Goal: Information Seeking & Learning: Learn about a topic

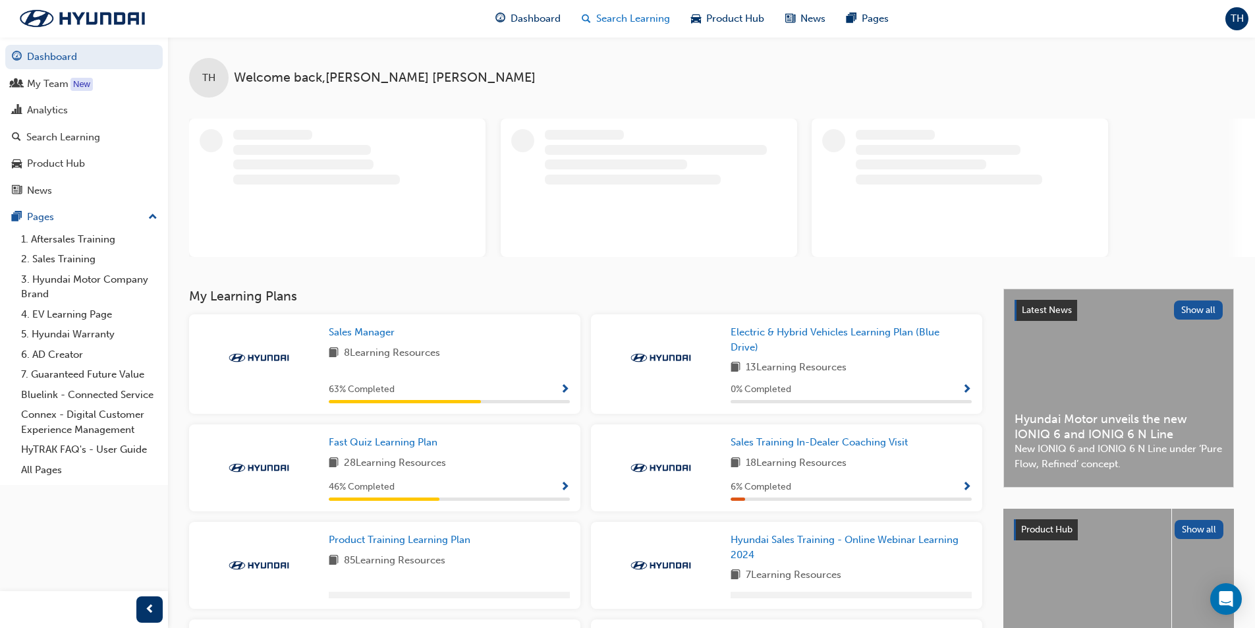
click at [609, 18] on span "Search Learning" at bounding box center [633, 18] width 74 height 15
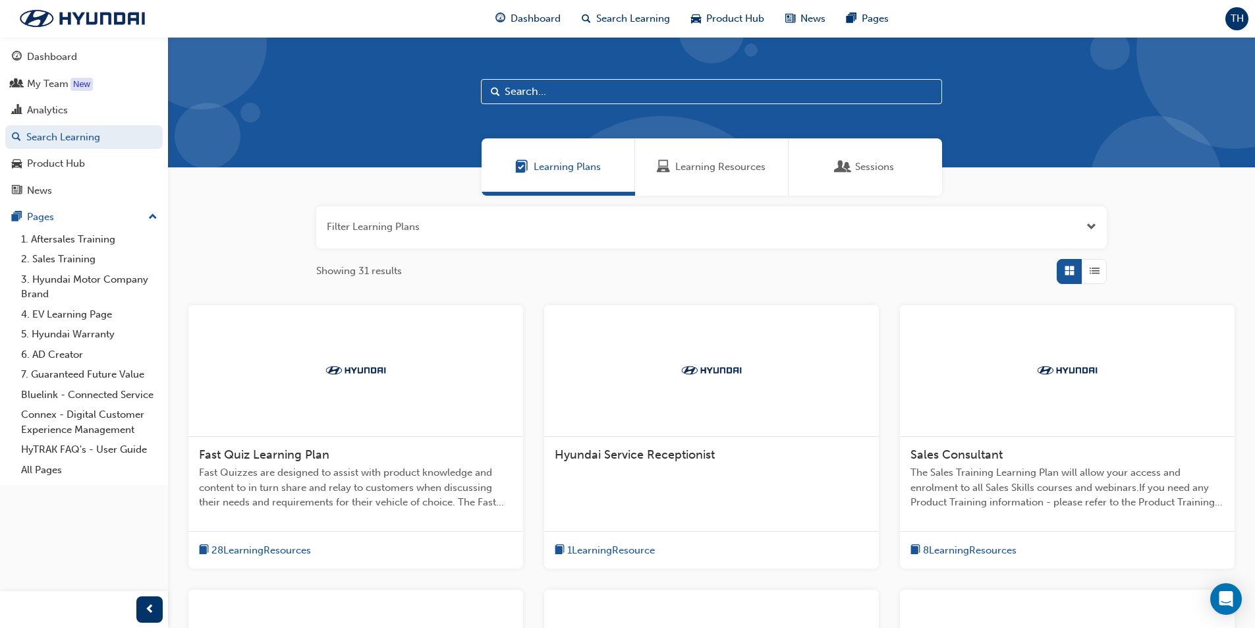
click at [860, 160] on span "Sessions" at bounding box center [874, 166] width 39 height 15
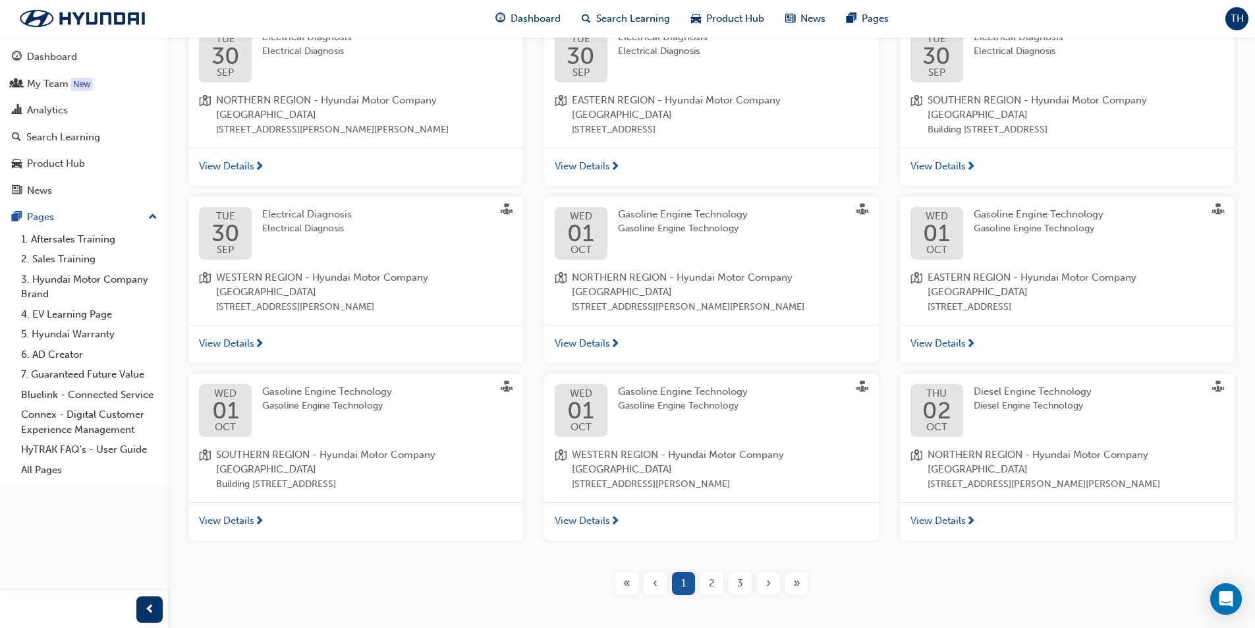
scroll to position [294, 0]
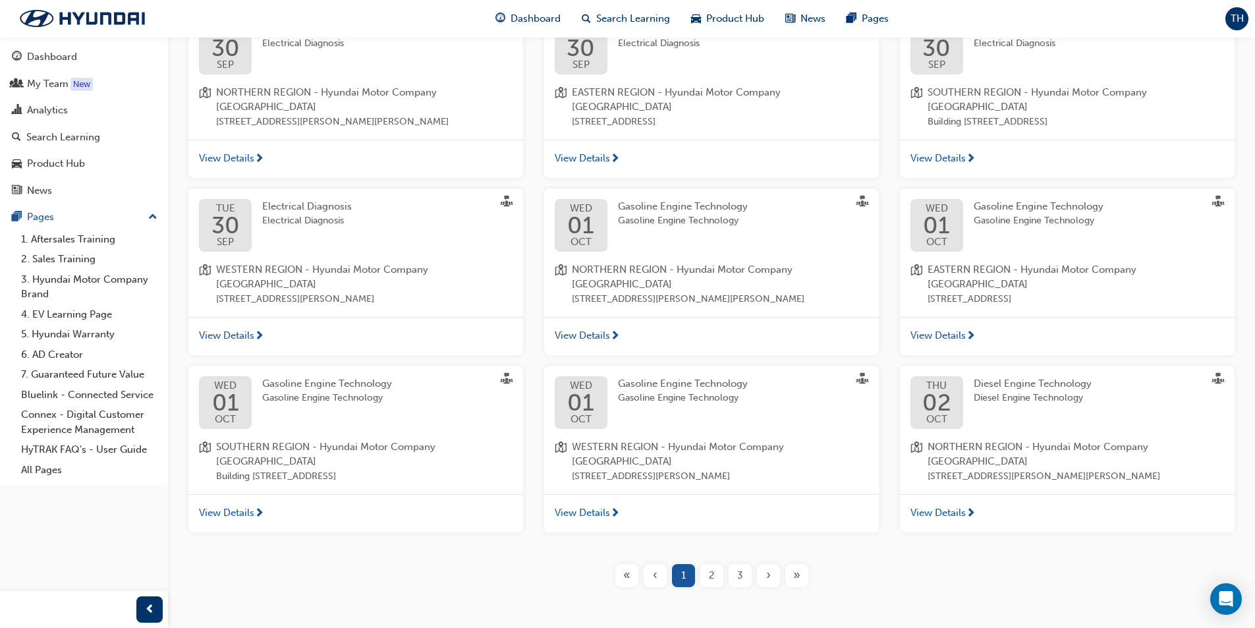
click at [710, 568] on span "2" at bounding box center [712, 575] width 6 height 15
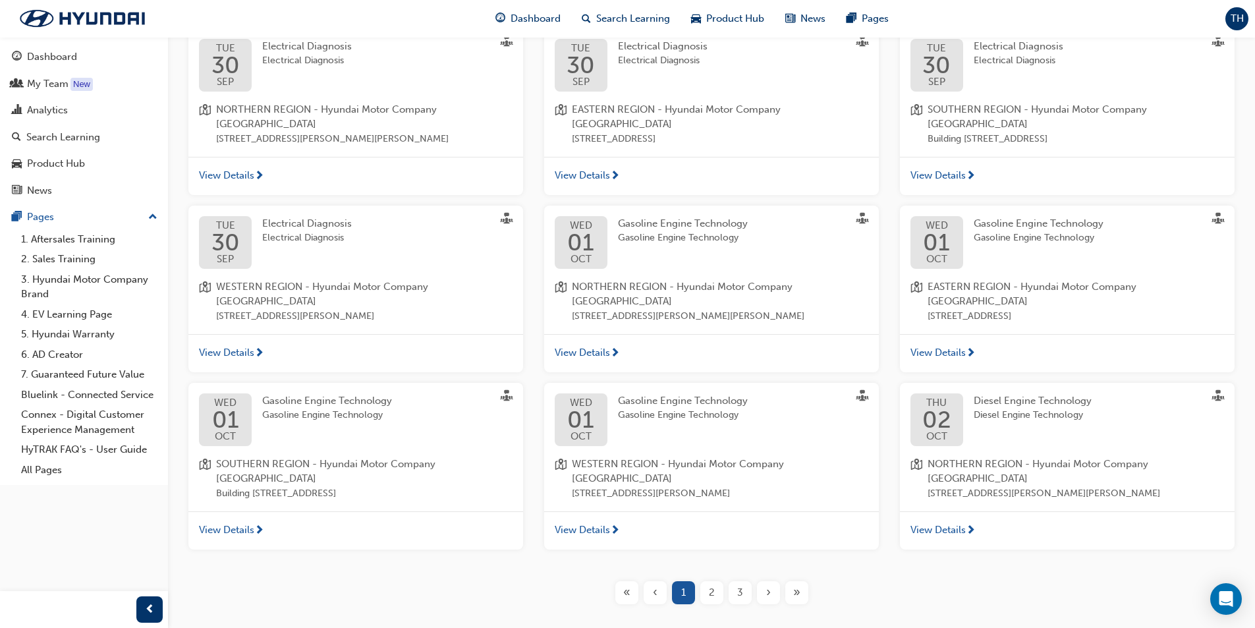
scroll to position [294, 0]
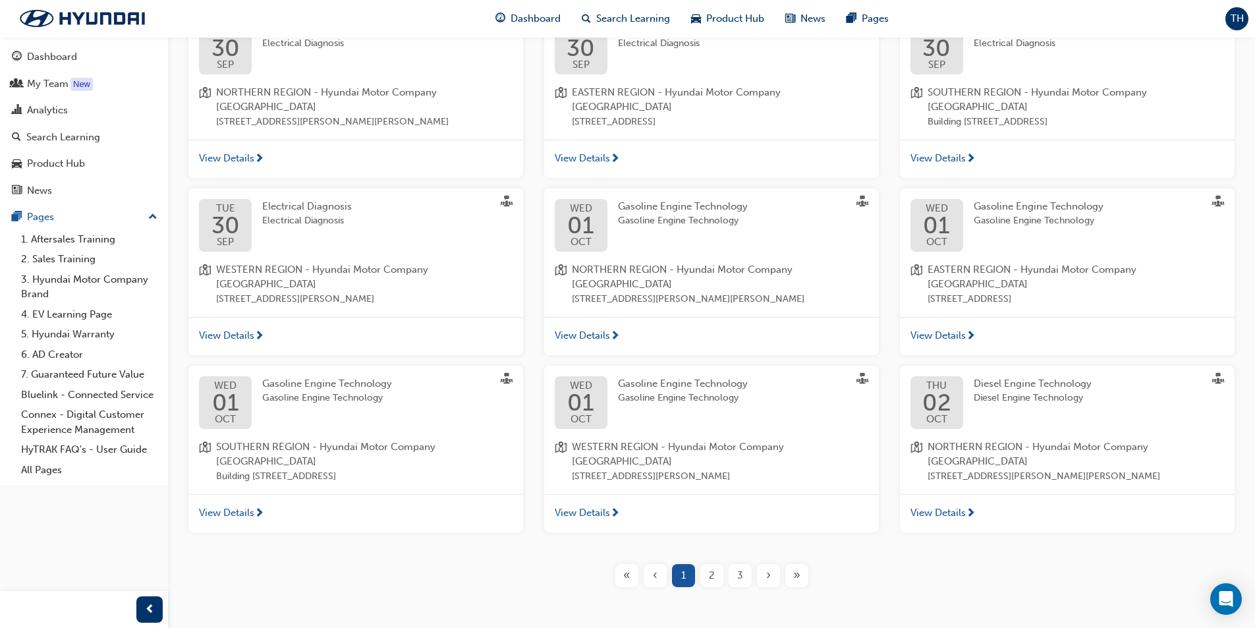
click at [737, 568] on span "3" at bounding box center [740, 575] width 6 height 15
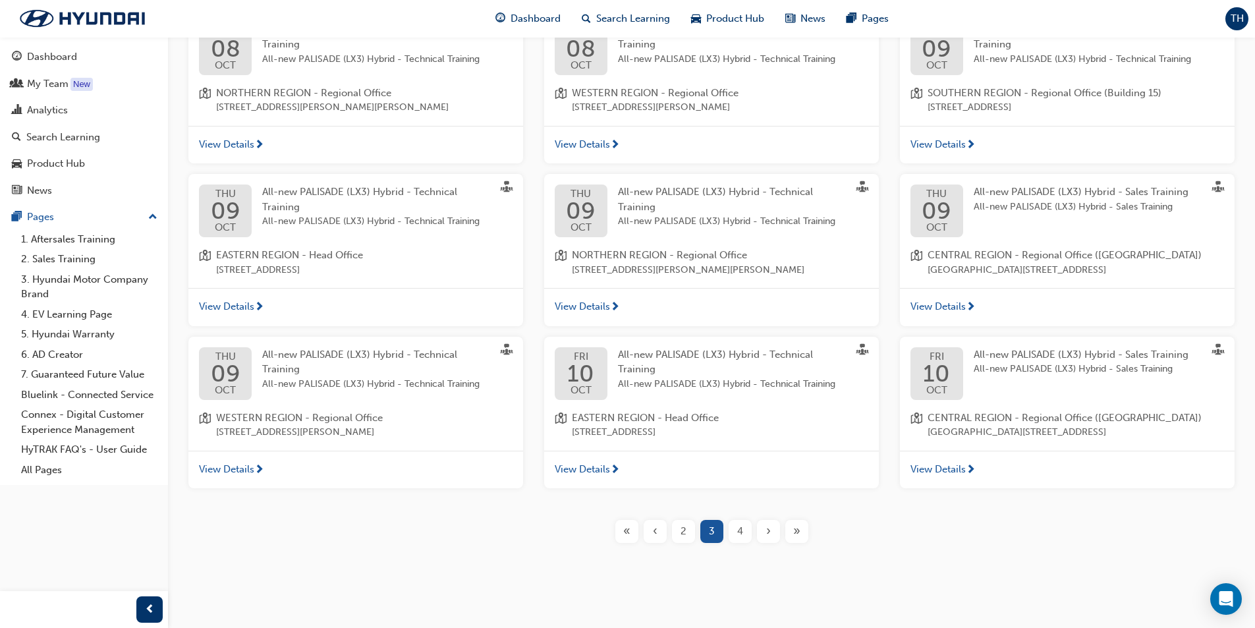
scroll to position [294, 0]
click at [741, 538] on span "4" at bounding box center [740, 530] width 6 height 15
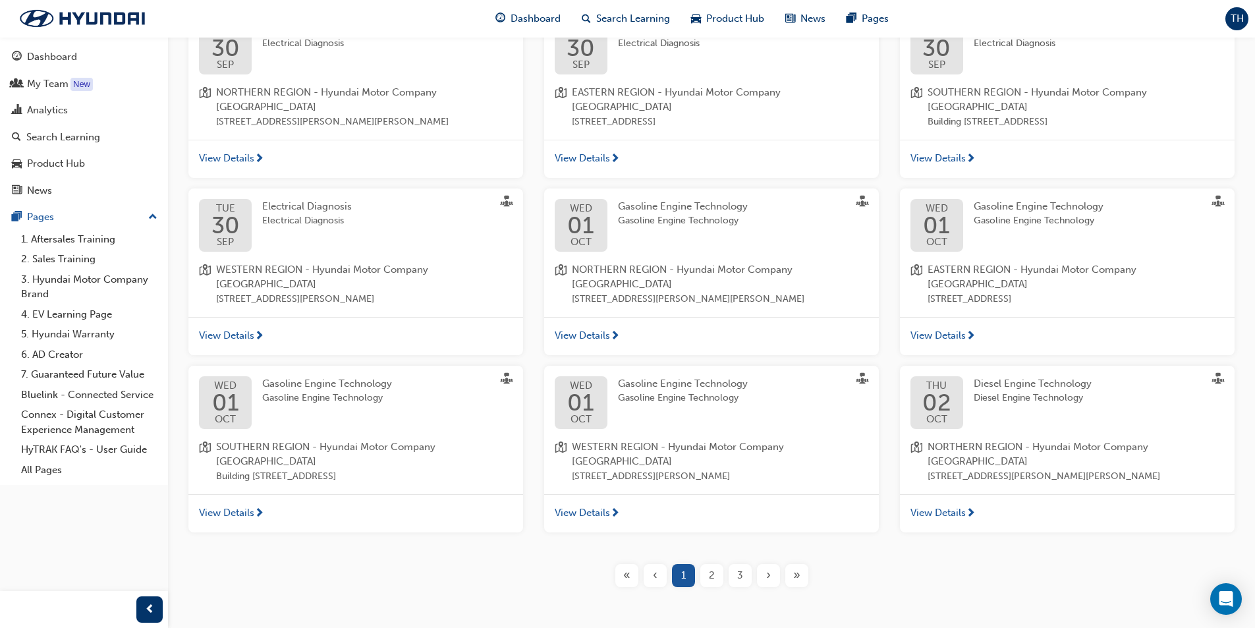
click at [743, 564] on div "3" at bounding box center [740, 575] width 23 height 23
click at [763, 564] on div "›" at bounding box center [768, 575] width 23 height 23
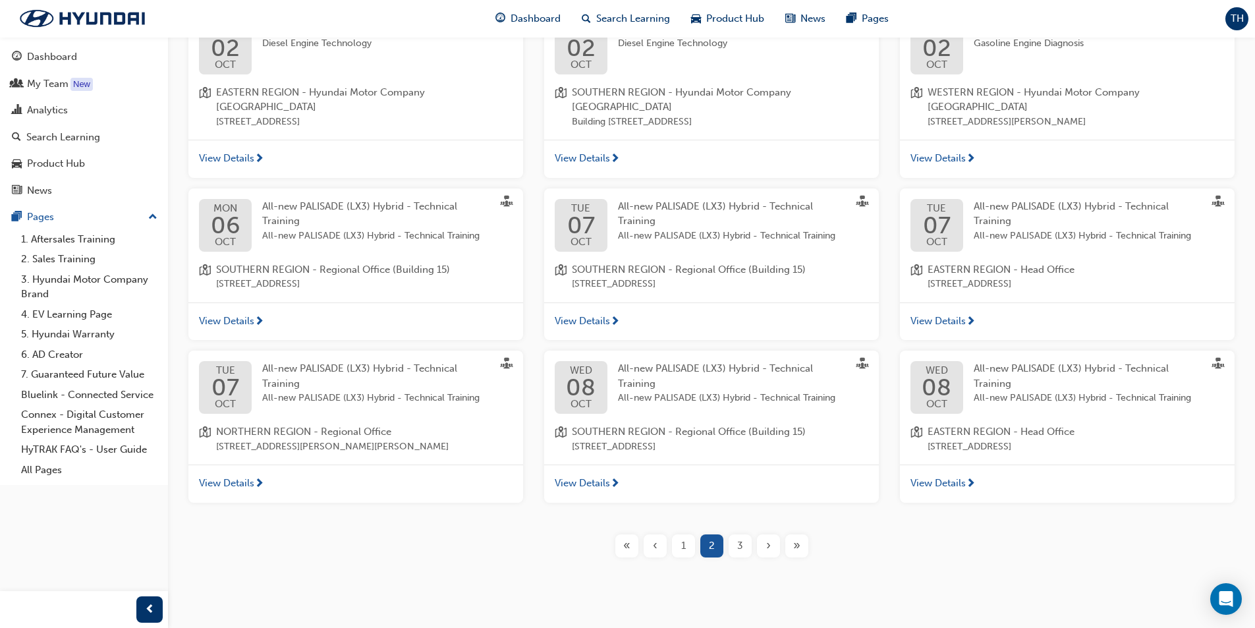
click at [763, 534] on div "›" at bounding box center [768, 545] width 23 height 23
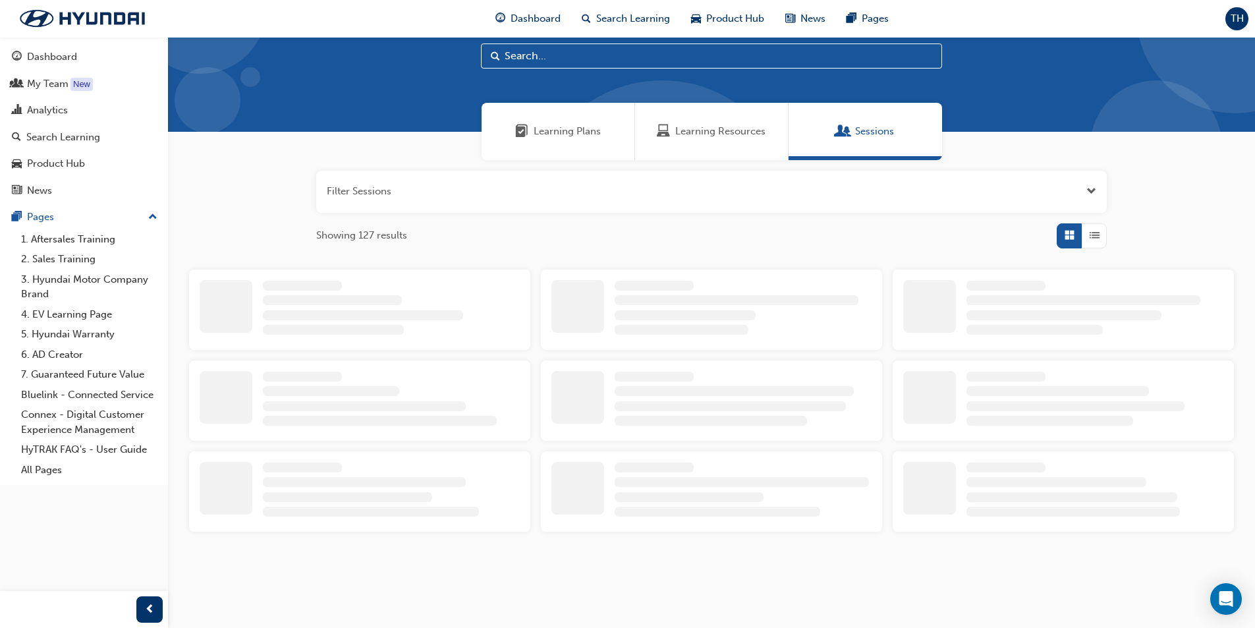
scroll to position [294, 0]
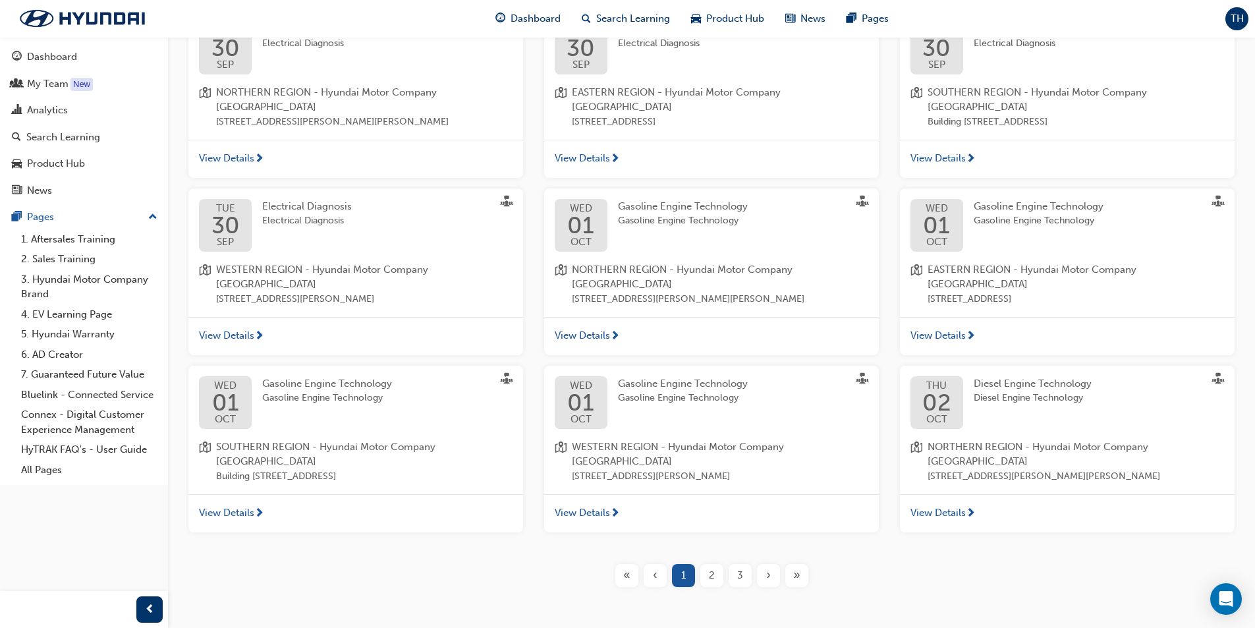
click at [763, 564] on div "›" at bounding box center [768, 575] width 23 height 23
